Goal: Information Seeking & Learning: Understand process/instructions

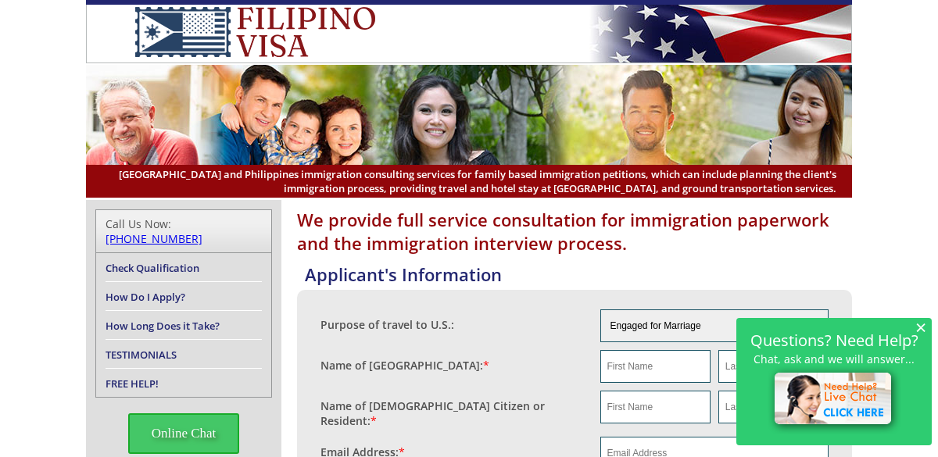
click at [497, 326] on div "Purpose of travel to U.S.:" at bounding box center [461, 321] width 280 height 23
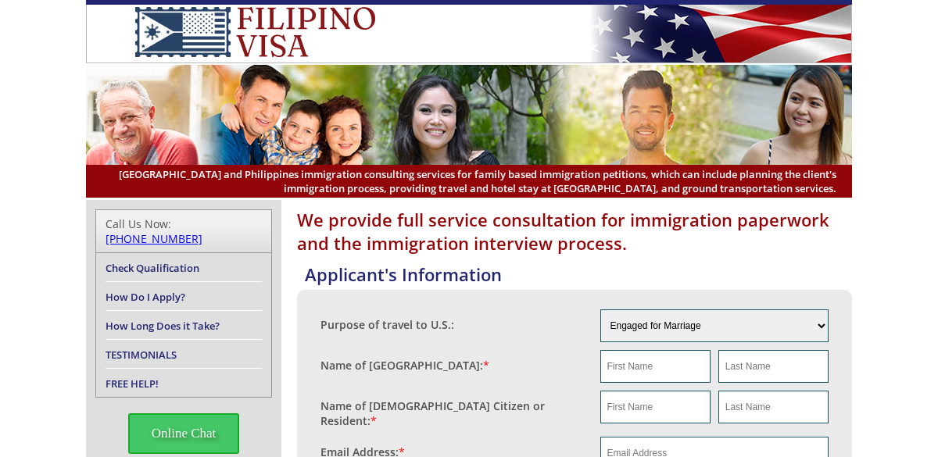
click at [41, 76] on header "[GEOGRAPHIC_DATA] and Philippines immigration consulting services for family ba…" at bounding box center [469, 99] width 938 height 198
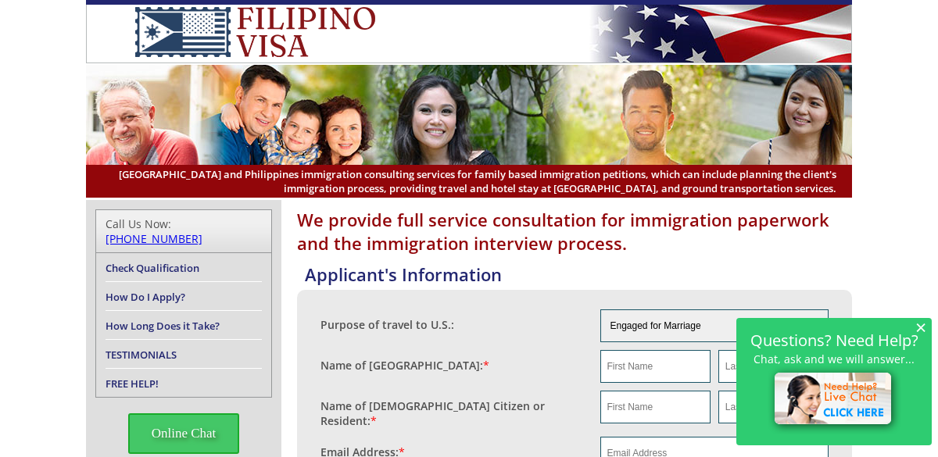
click at [917, 328] on span "×" at bounding box center [921, 327] width 11 height 13
